Goal: Task Accomplishment & Management: Use online tool/utility

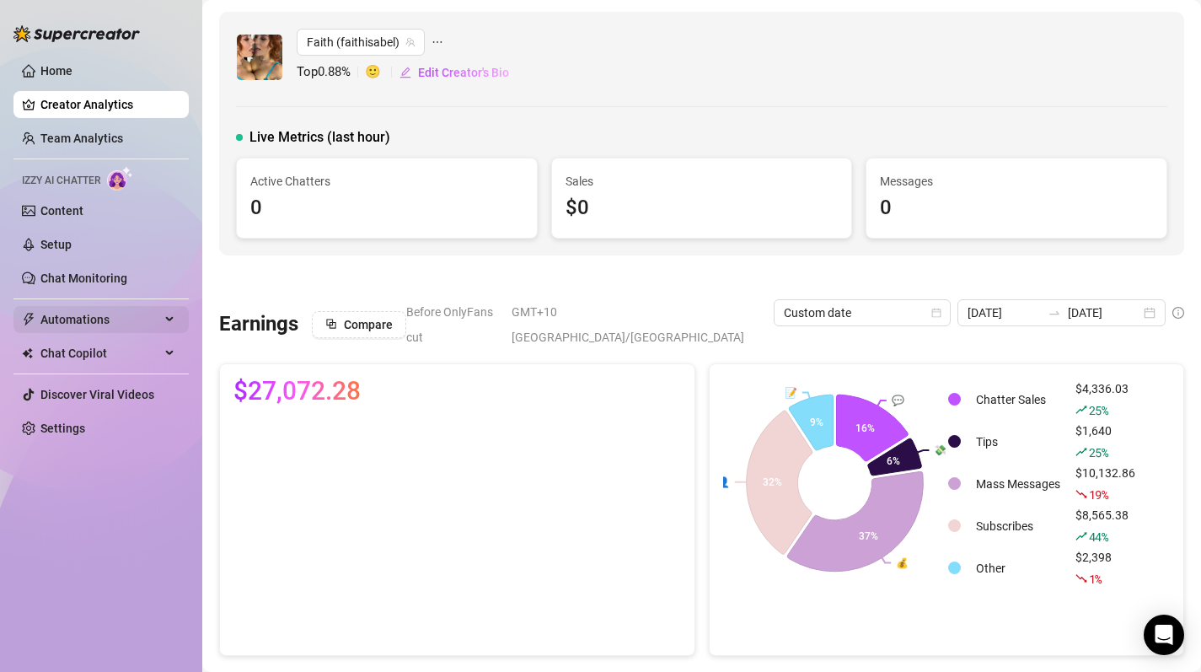
click at [85, 319] on span "Automations" at bounding box center [100, 319] width 120 height 27
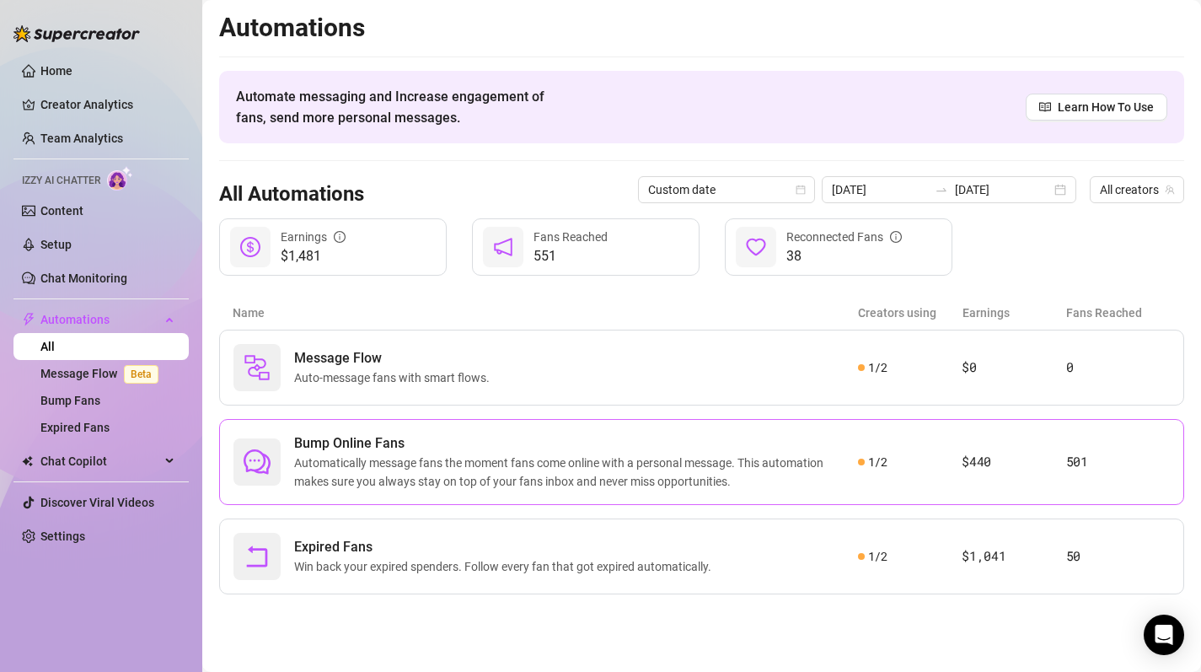
click at [442, 453] on span "Automatically message fans the moment fans come online with a personal message.…" at bounding box center [576, 471] width 564 height 37
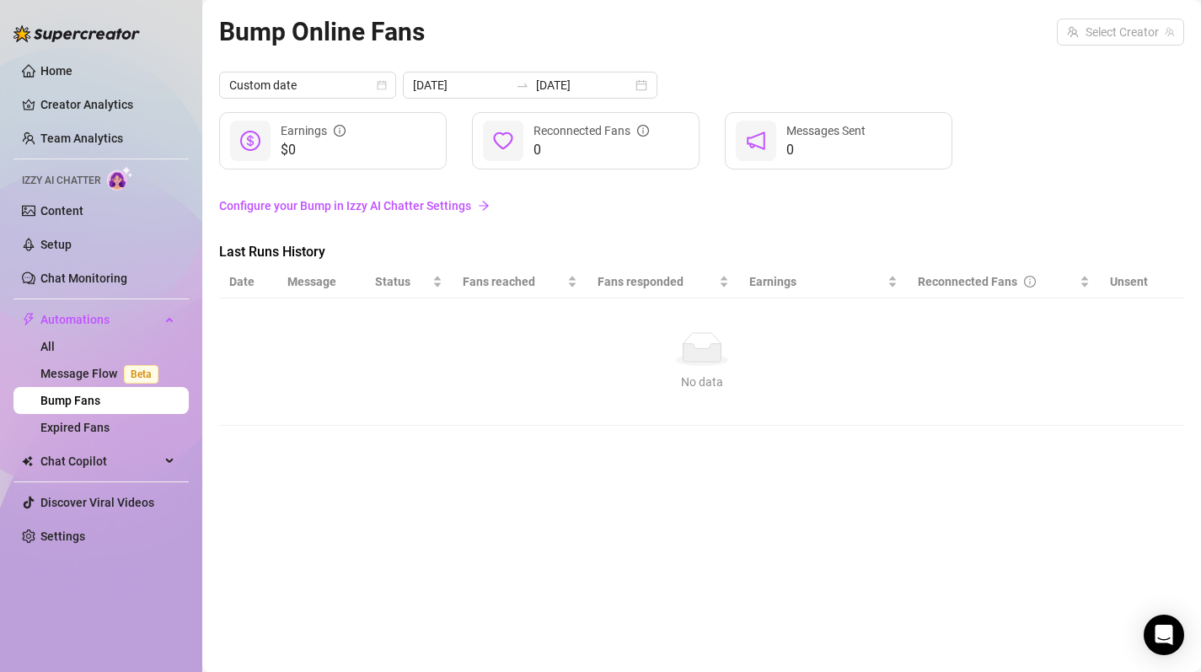
click at [1078, 48] on div "Bump Online Fans Select Creator" at bounding box center [701, 32] width 965 height 40
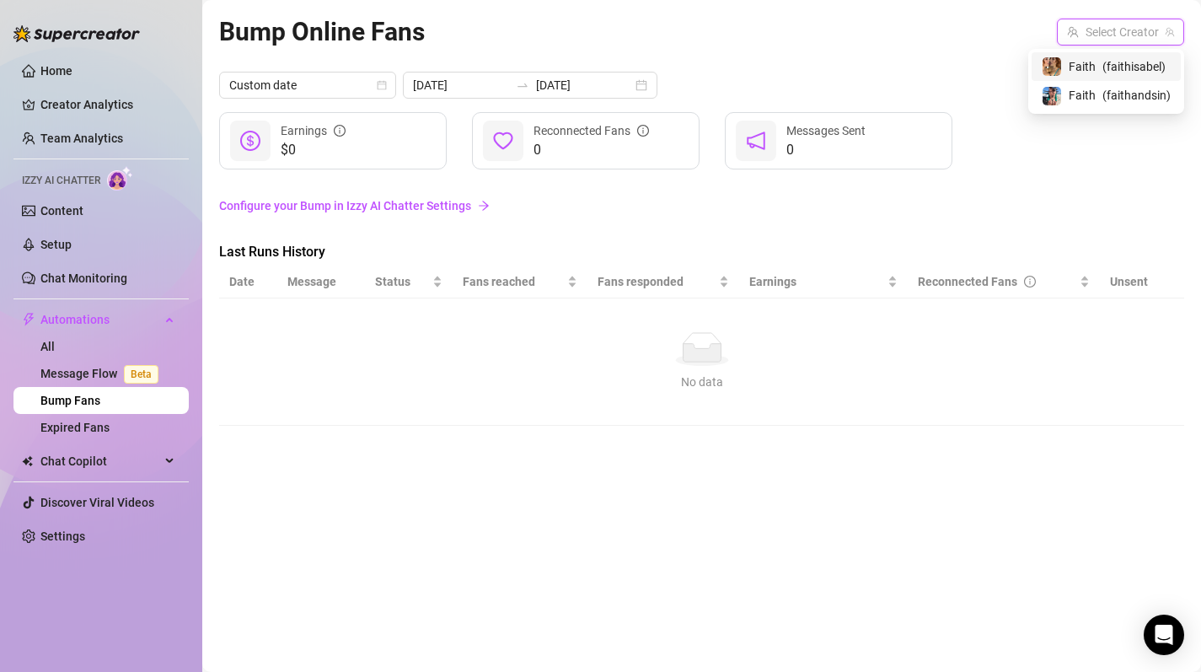
click at [1082, 35] on input "search" at bounding box center [1113, 31] width 92 height 25
click at [1087, 72] on span "Faith" at bounding box center [1082, 66] width 27 height 19
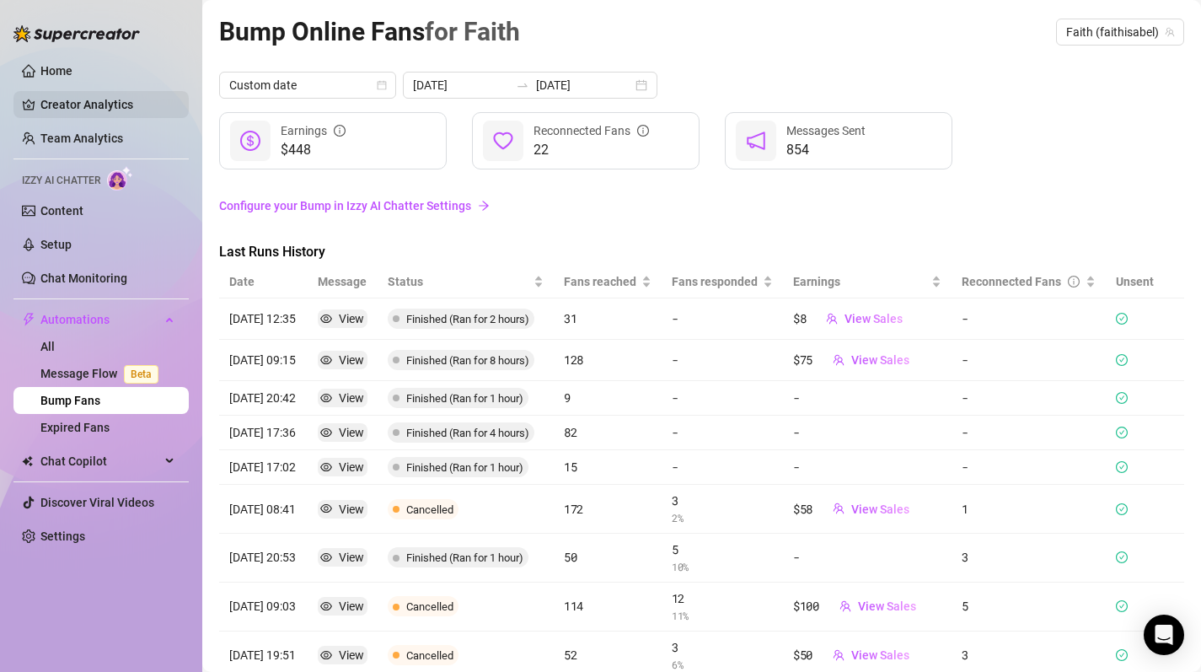
click at [85, 104] on link "Creator Analytics" at bounding box center [107, 104] width 135 height 27
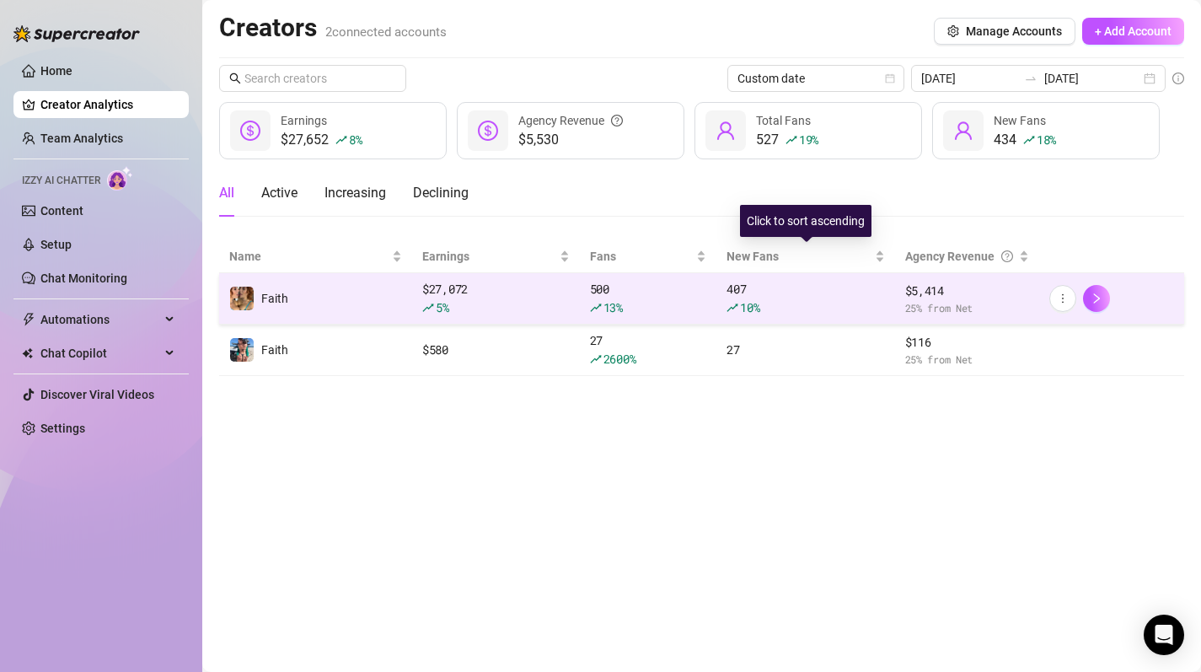
click at [792, 274] on td "407 10 %" at bounding box center [805, 298] width 178 height 51
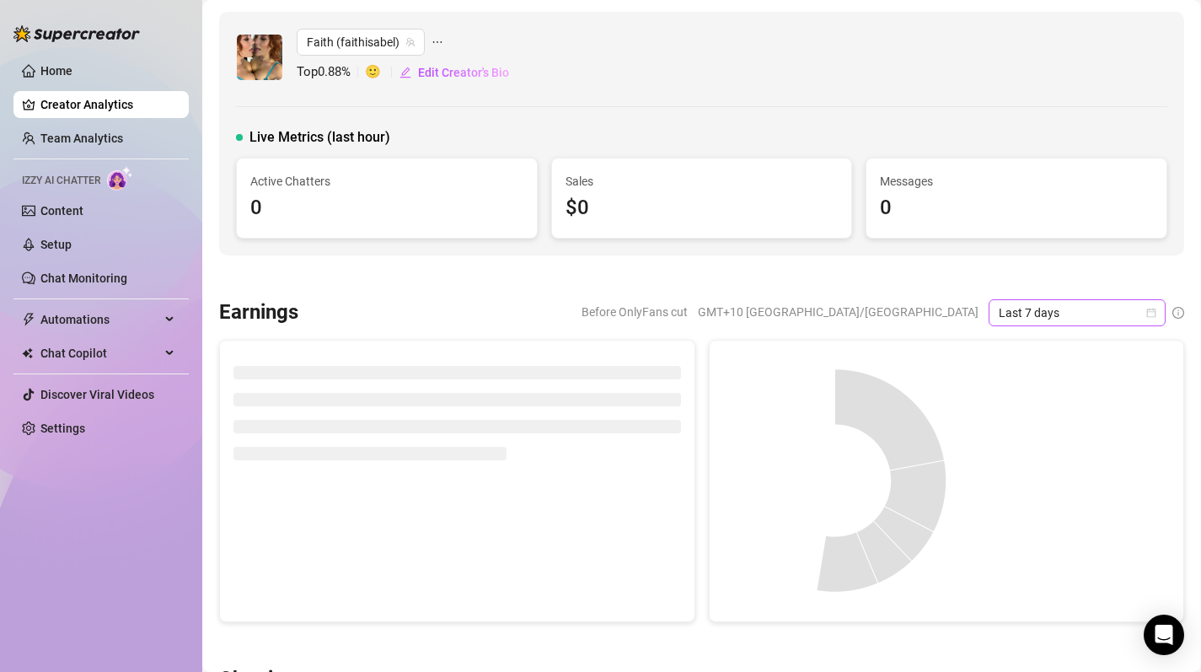
click at [1149, 315] on icon "calendar" at bounding box center [1151, 313] width 10 height 10
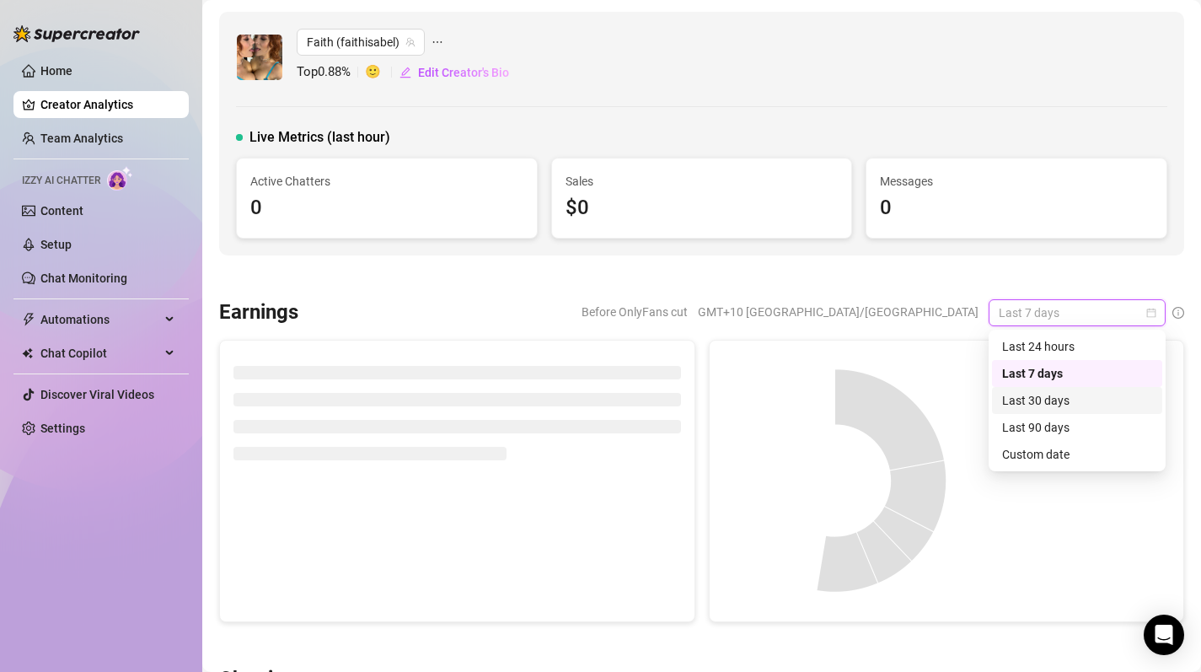
click at [1052, 404] on div "Last 30 days" at bounding box center [1077, 400] width 150 height 19
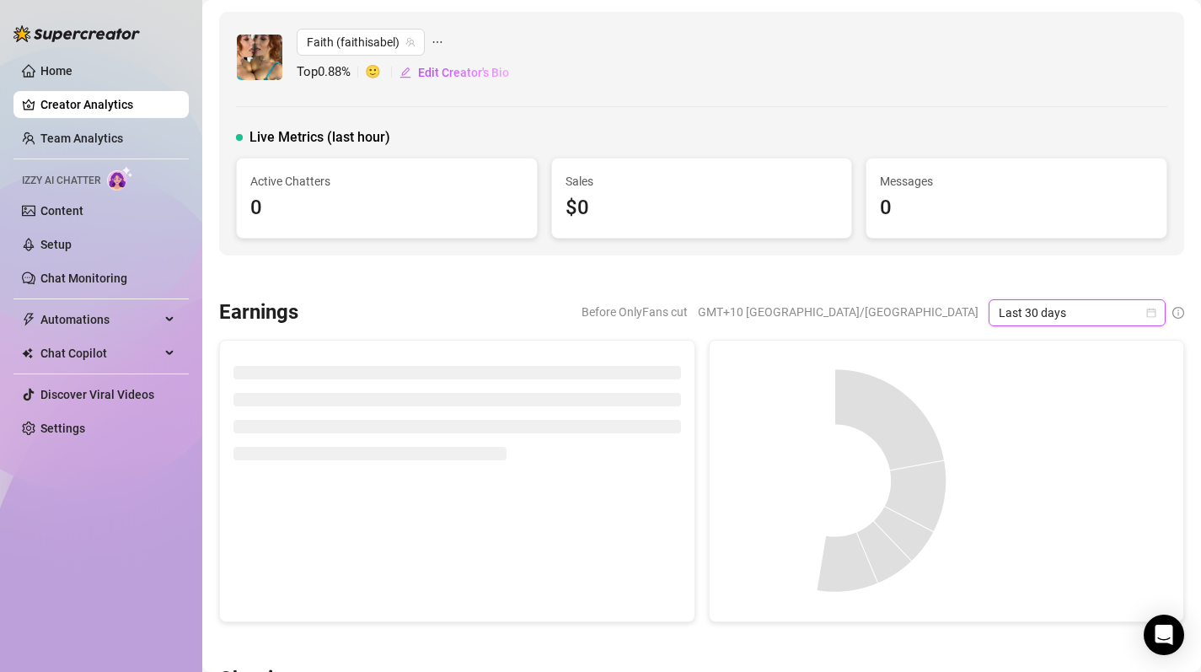
click at [879, 274] on div at bounding box center [701, 277] width 965 height 17
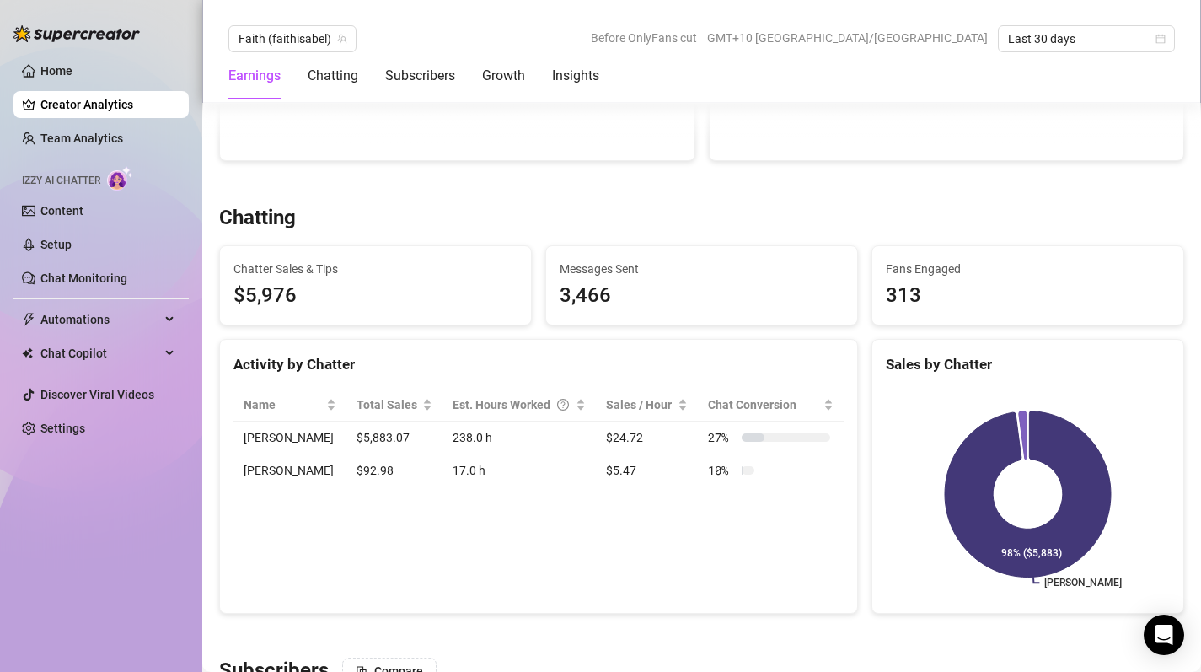
scroll to position [646, 0]
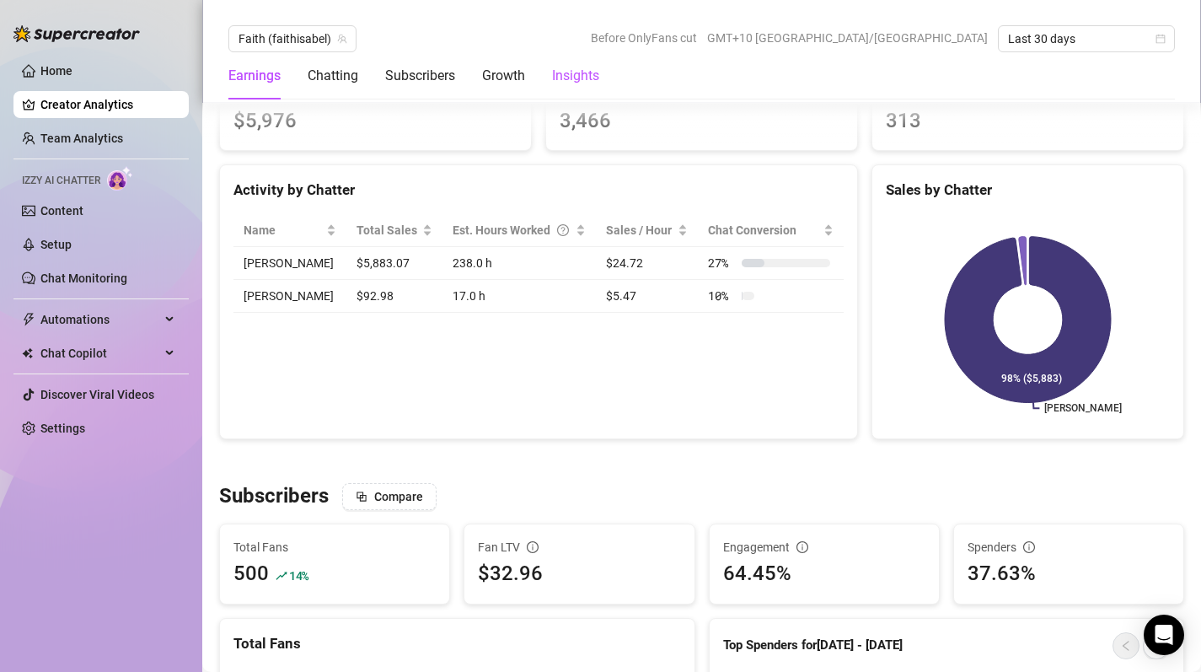
click at [570, 74] on div "Insights" at bounding box center [575, 76] width 47 height 20
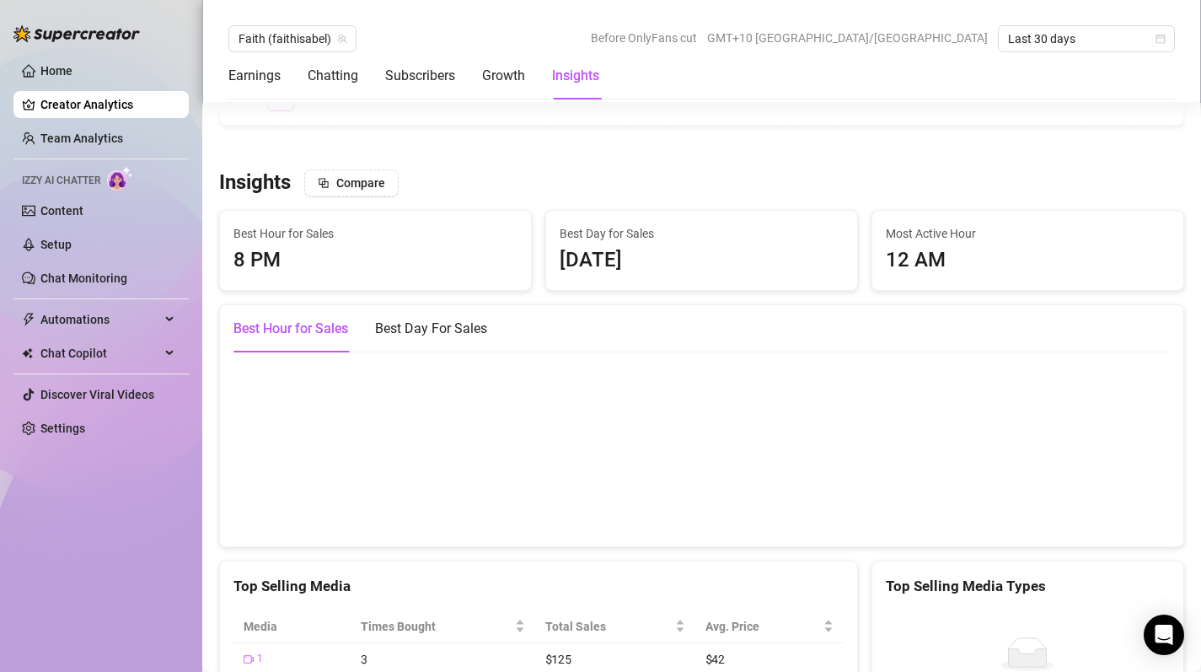
scroll to position [2644, 0]
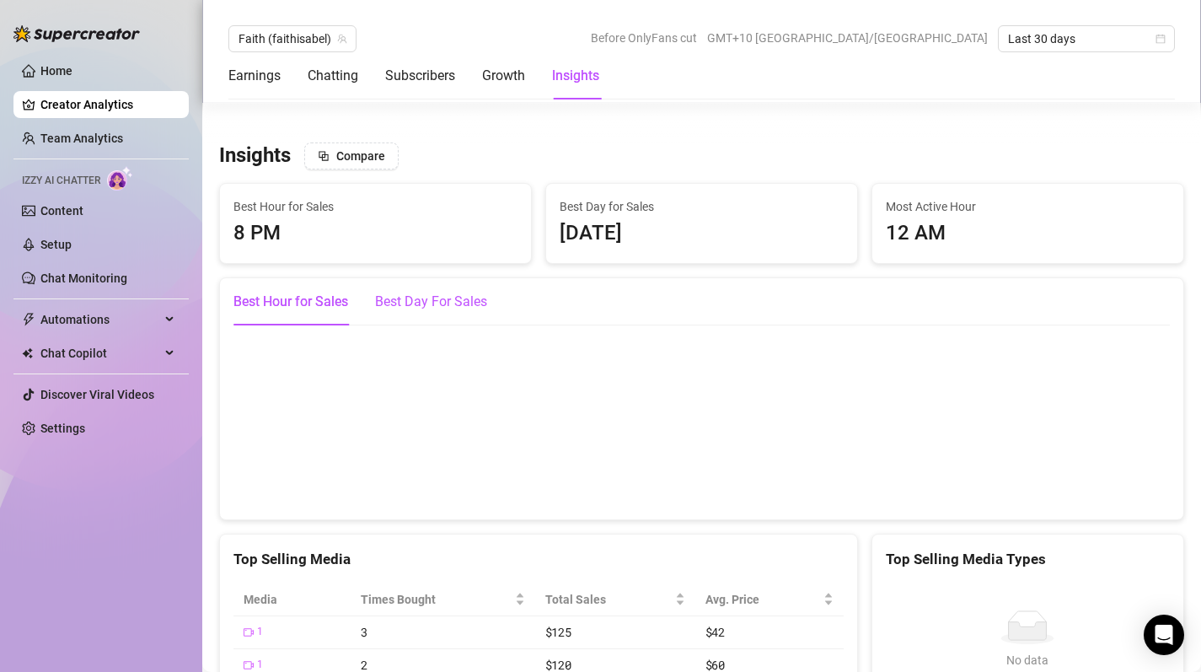
click at [442, 292] on div "Best Day For Sales" at bounding box center [431, 302] width 112 height 20
click at [324, 278] on div "Best Hour for Sales" at bounding box center [290, 301] width 115 height 47
